Goal: Information Seeking & Learning: Learn about a topic

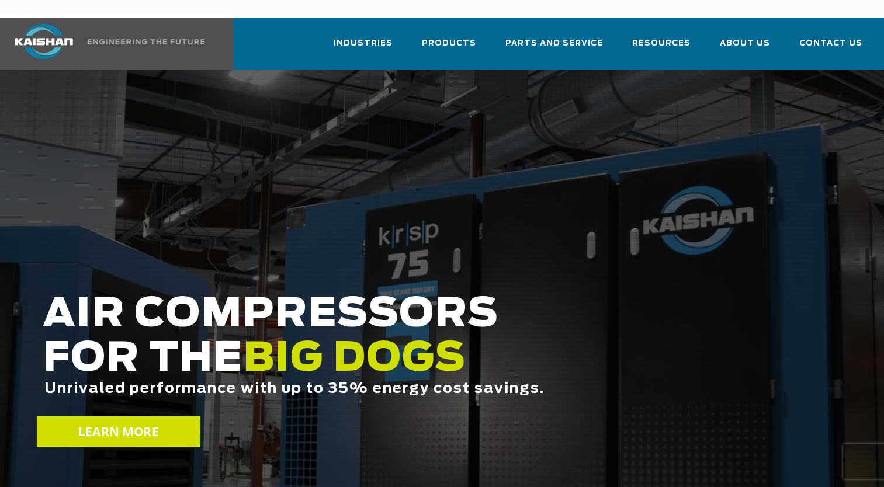
click at [126, 424] on span "LEARN MORE" at bounding box center [118, 432] width 80 height 17
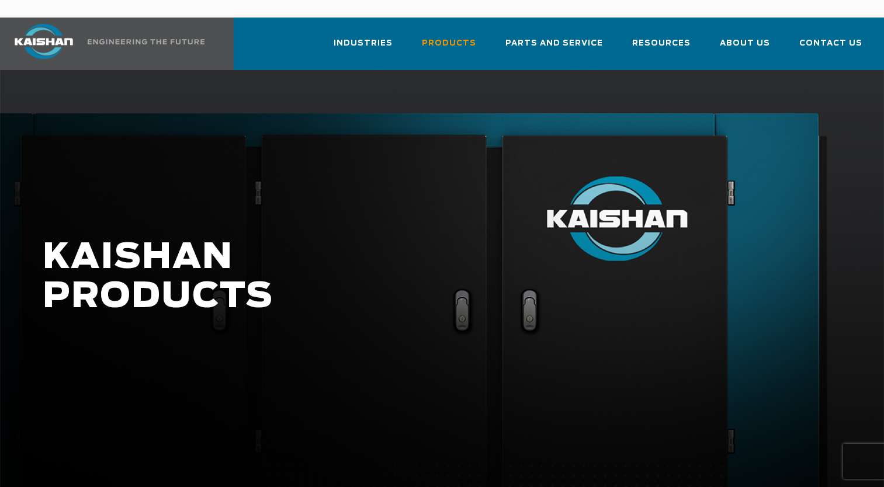
click at [126, 407] on div at bounding box center [442, 289] width 884 height 438
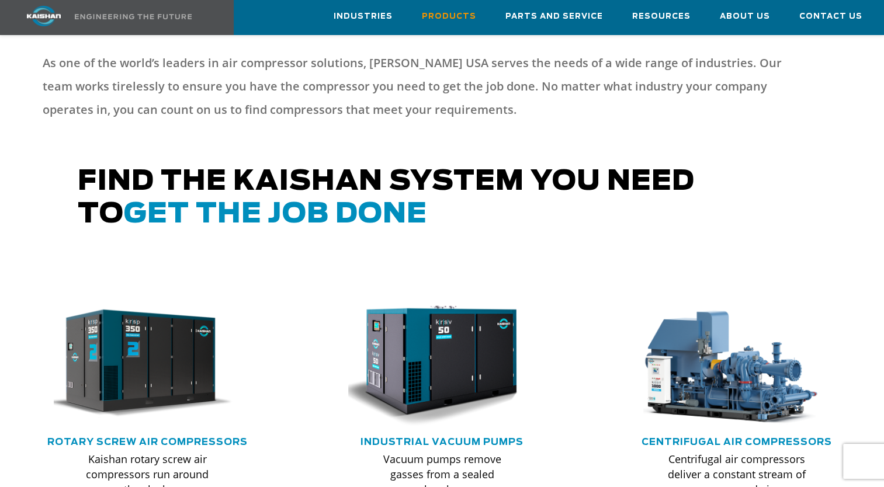
scroll to position [57, 0]
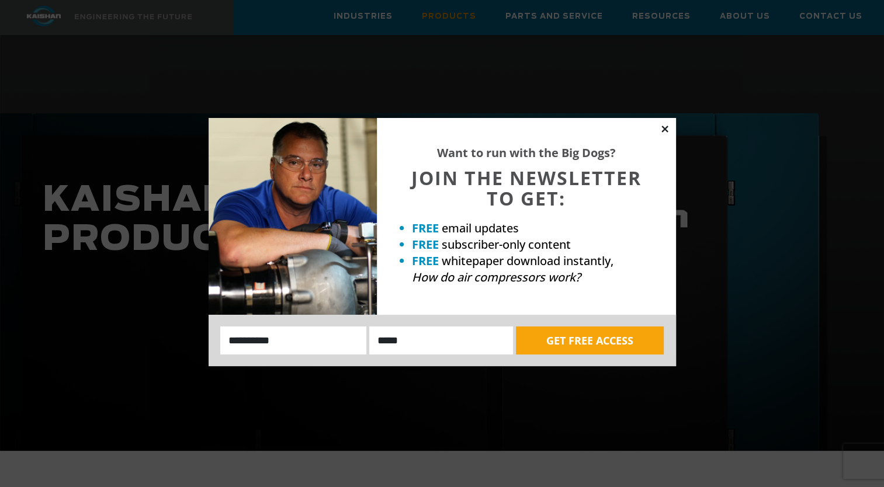
click at [664, 127] on icon at bounding box center [665, 129] width 11 height 11
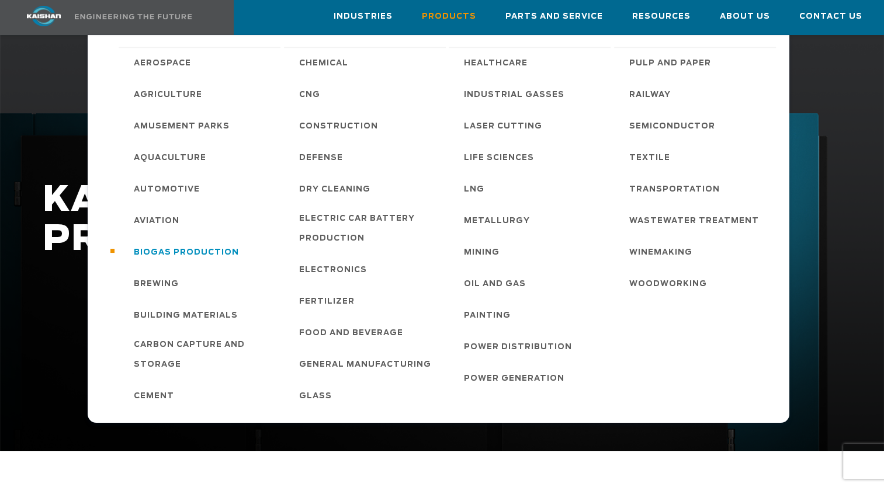
click at [227, 250] on span "Biogas Production" at bounding box center [186, 253] width 105 height 20
